Goal: Task Accomplishment & Management: Manage account settings

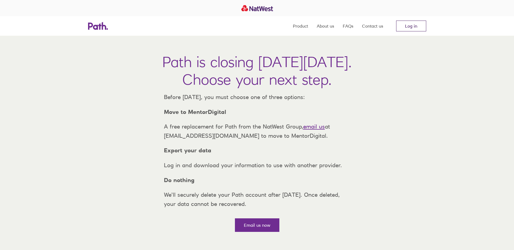
click at [411, 28] on link "Log in" at bounding box center [411, 26] width 30 height 11
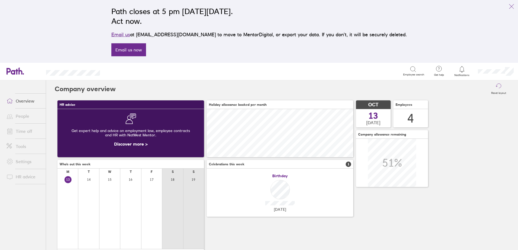
scroll to position [48, 146]
click at [20, 119] on link "People" at bounding box center [24, 116] width 44 height 11
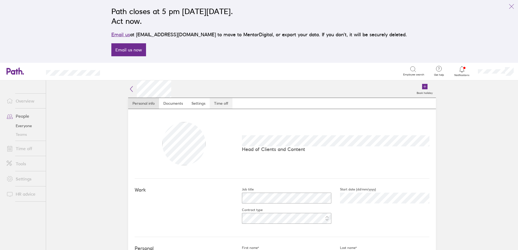
click at [219, 103] on link "Time off" at bounding box center [221, 103] width 23 height 11
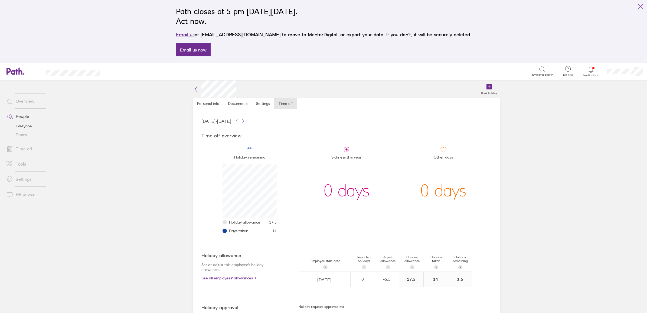
click at [23, 116] on link "People" at bounding box center [24, 116] width 44 height 11
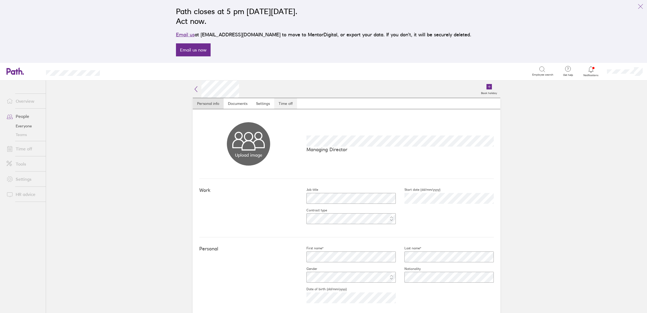
click at [282, 102] on link "Time off" at bounding box center [285, 103] width 23 height 11
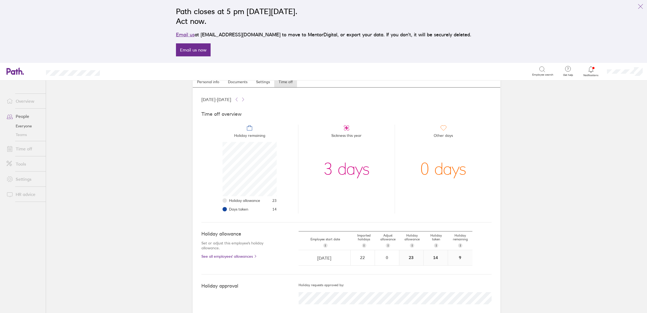
scroll to position [31, 0]
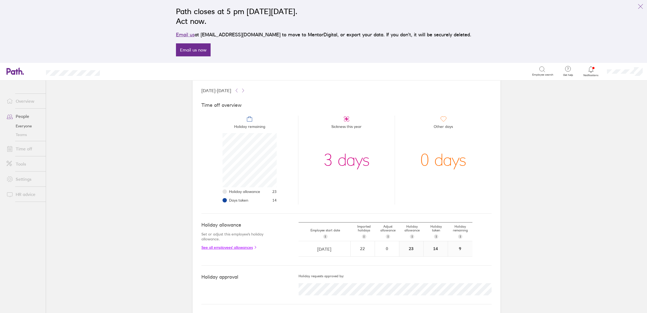
click at [233, 246] on link "See all employees' allowances" at bounding box center [239, 247] width 76 height 4
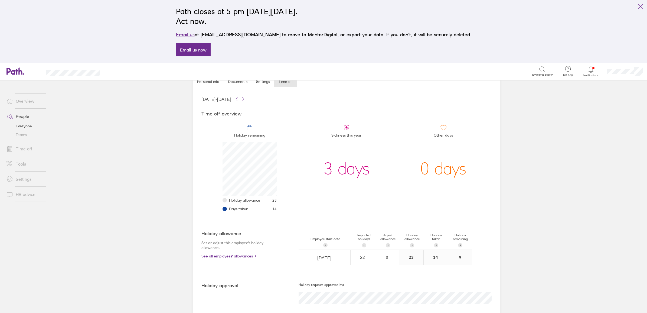
scroll to position [31, 0]
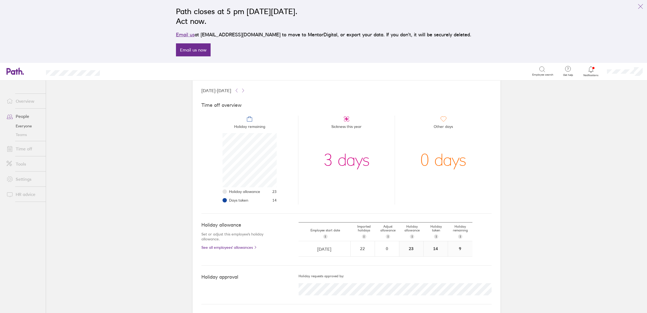
click at [25, 149] on link "Time off" at bounding box center [24, 148] width 44 height 11
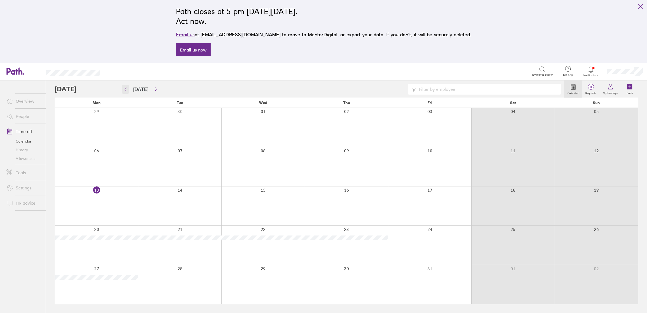
click at [125, 89] on icon "button" at bounding box center [125, 89] width 4 height 4
click at [155, 89] on icon "button" at bounding box center [156, 89] width 4 height 4
click at [125, 88] on icon "button" at bounding box center [125, 89] width 4 height 4
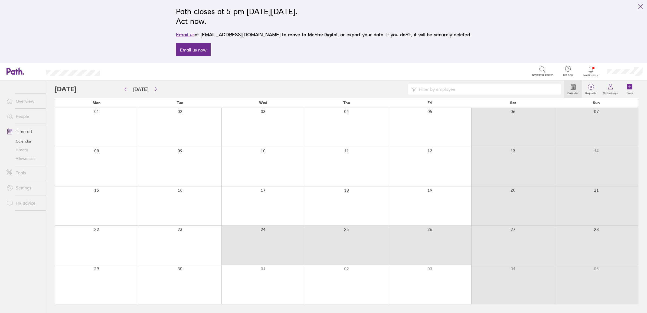
drag, startPoint x: 283, startPoint y: 243, endPoint x: 422, endPoint y: 245, distance: 138.4
click at [422, 245] on div at bounding box center [346, 245] width 583 height 39
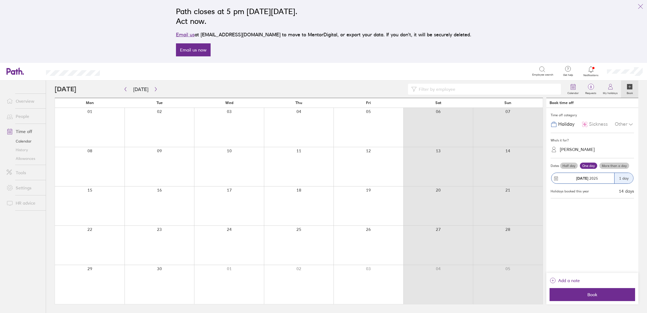
click at [517, 165] on label "More than a day" at bounding box center [614, 165] width 30 height 6
click at [0, 0] on input "More than a day" at bounding box center [0, 0] width 0 height 0
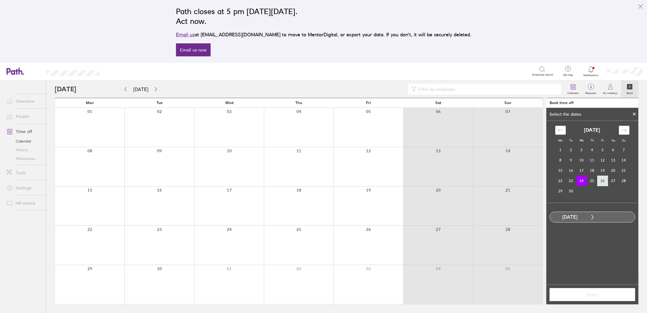
click at [517, 179] on td "26" at bounding box center [603, 180] width 11 height 10
click at [517, 250] on span "Select" at bounding box center [592, 294] width 78 height 5
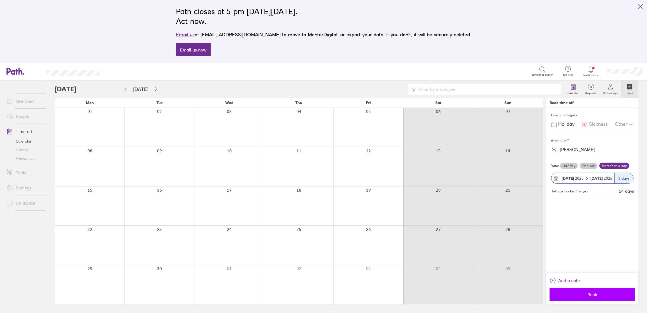
click at [517, 250] on span "Book" at bounding box center [592, 294] width 78 height 5
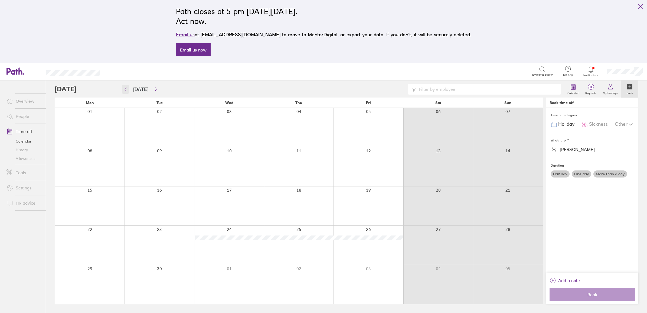
click at [125, 87] on icon "button" at bounding box center [125, 89] width 4 height 4
click at [155, 87] on icon "button" at bounding box center [156, 89] width 2 height 4
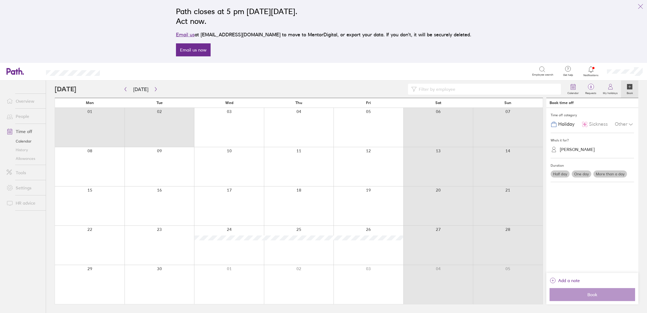
drag, startPoint x: 93, startPoint y: 129, endPoint x: 174, endPoint y: 129, distance: 81.2
click at [174, 129] on div at bounding box center [299, 127] width 488 height 39
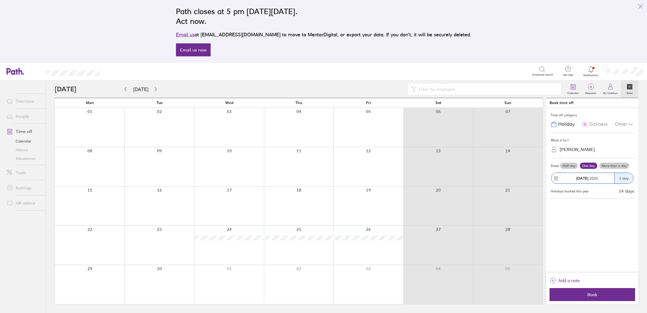
click at [517, 178] on div "01 Sep 2025" at bounding box center [587, 178] width 55 height 4
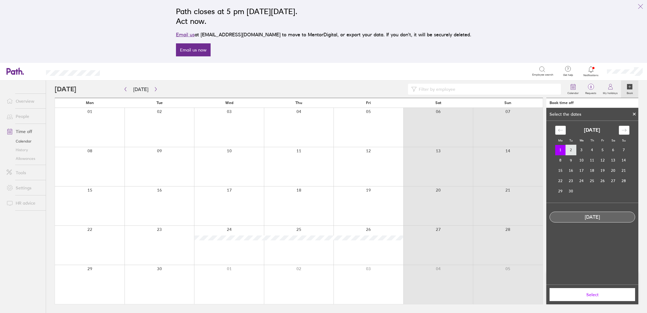
click at [517, 148] on td "2" at bounding box center [571, 150] width 11 height 10
click at [517, 148] on td "1" at bounding box center [560, 150] width 11 height 10
click at [517, 114] on icon at bounding box center [634, 114] width 2 height 2
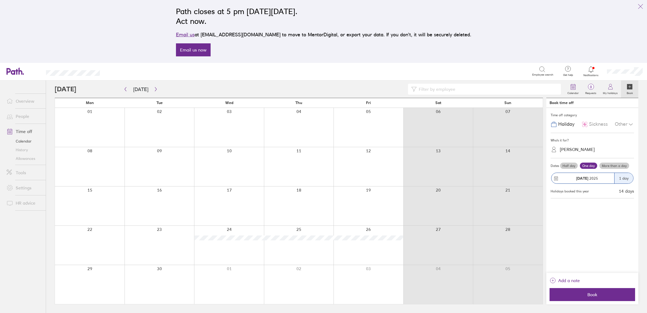
click at [517, 167] on label "More than a day" at bounding box center [614, 165] width 30 height 6
click at [0, 0] on input "More than a day" at bounding box center [0, 0] width 0 height 0
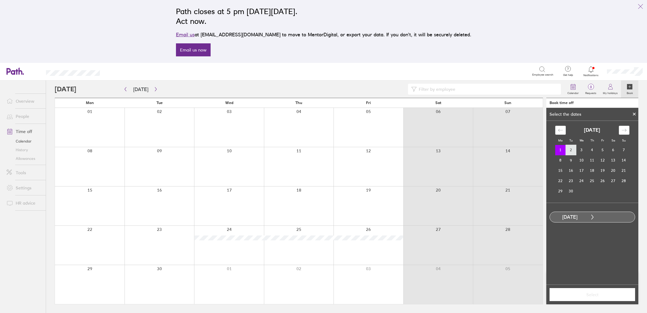
click at [517, 150] on td "2" at bounding box center [571, 150] width 11 height 10
click at [517, 250] on span "Select" at bounding box center [592, 294] width 78 height 5
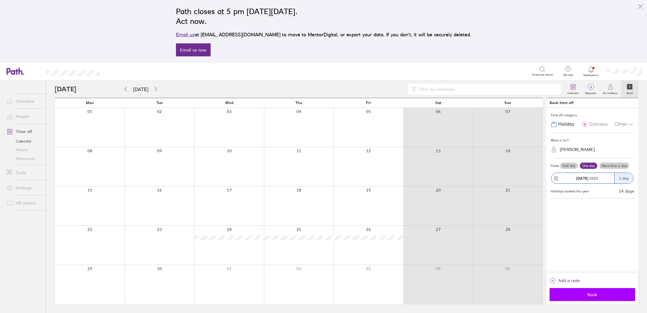
click at [517, 250] on span "Book" at bounding box center [592, 294] width 78 height 5
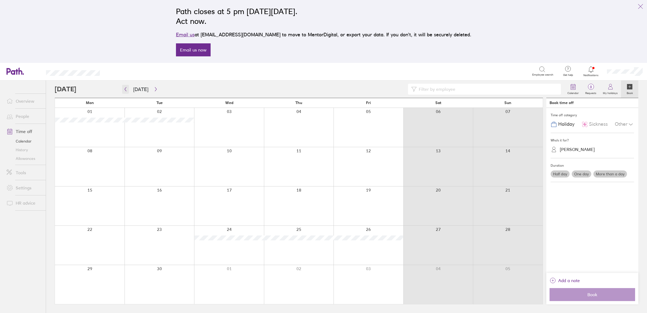
click at [125, 89] on icon "button" at bounding box center [125, 89] width 4 height 4
click at [156, 89] on button "button" at bounding box center [155, 89] width 7 height 9
click at [154, 90] on icon "button" at bounding box center [156, 89] width 4 height 4
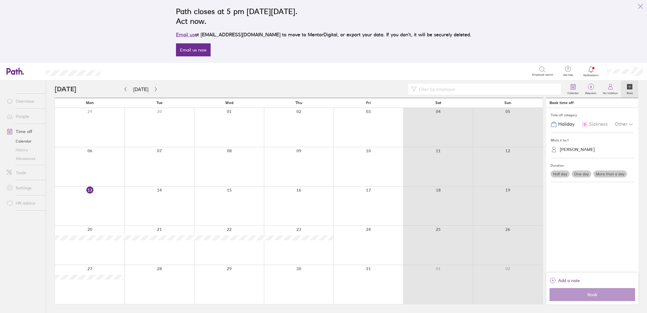
click at [26, 103] on link "Overview" at bounding box center [24, 101] width 44 height 11
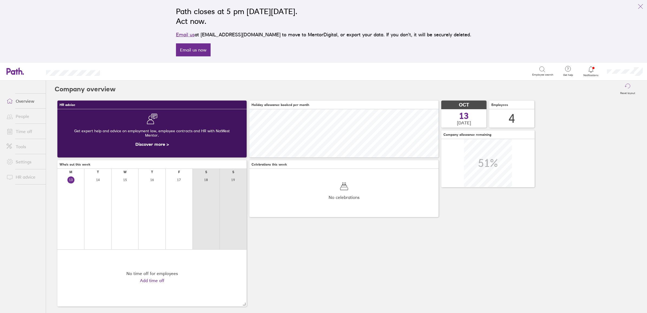
scroll to position [48, 189]
click at [28, 118] on link "People" at bounding box center [24, 116] width 44 height 11
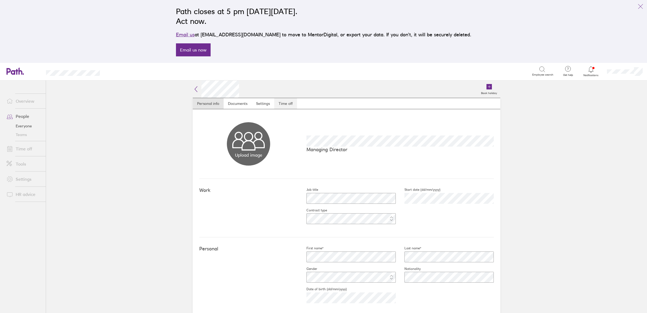
click at [286, 102] on link "Time off" at bounding box center [285, 103] width 23 height 11
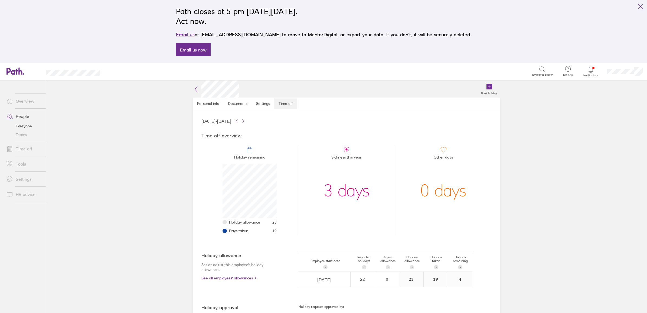
scroll to position [31, 0]
